Goal: Task Accomplishment & Management: Complete application form

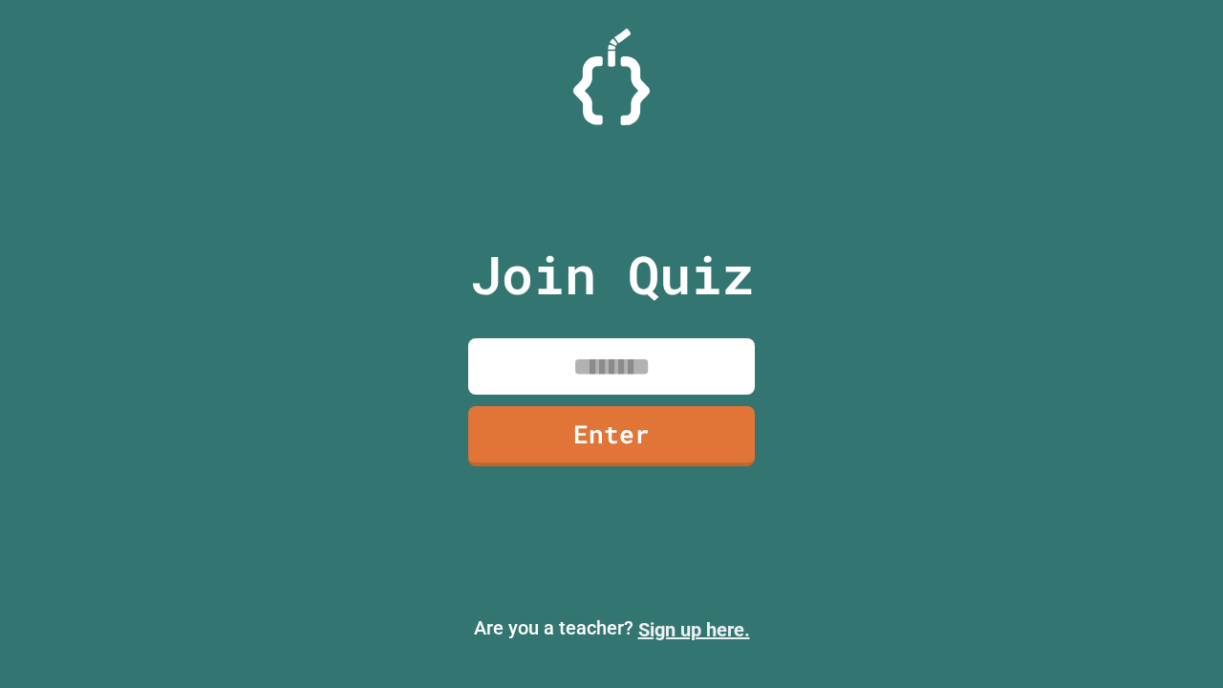
click at [693, 629] on link "Sign up here." at bounding box center [694, 629] width 112 height 23
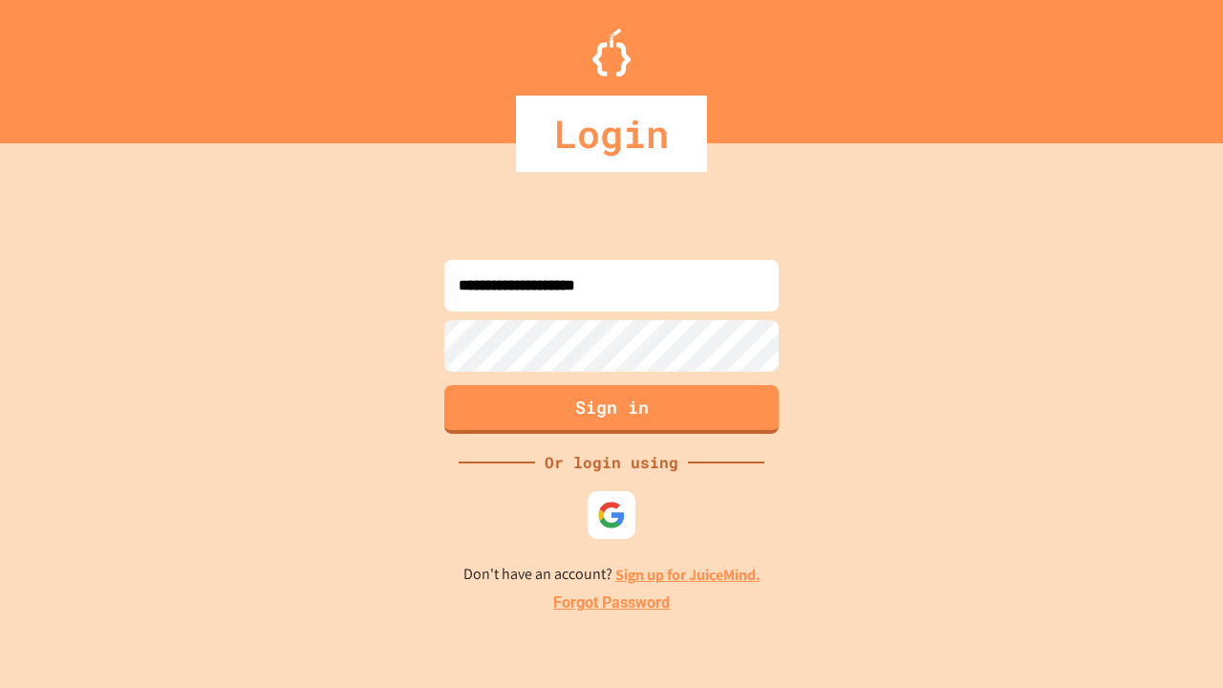
type input "**********"
